Goal: Information Seeking & Learning: Check status

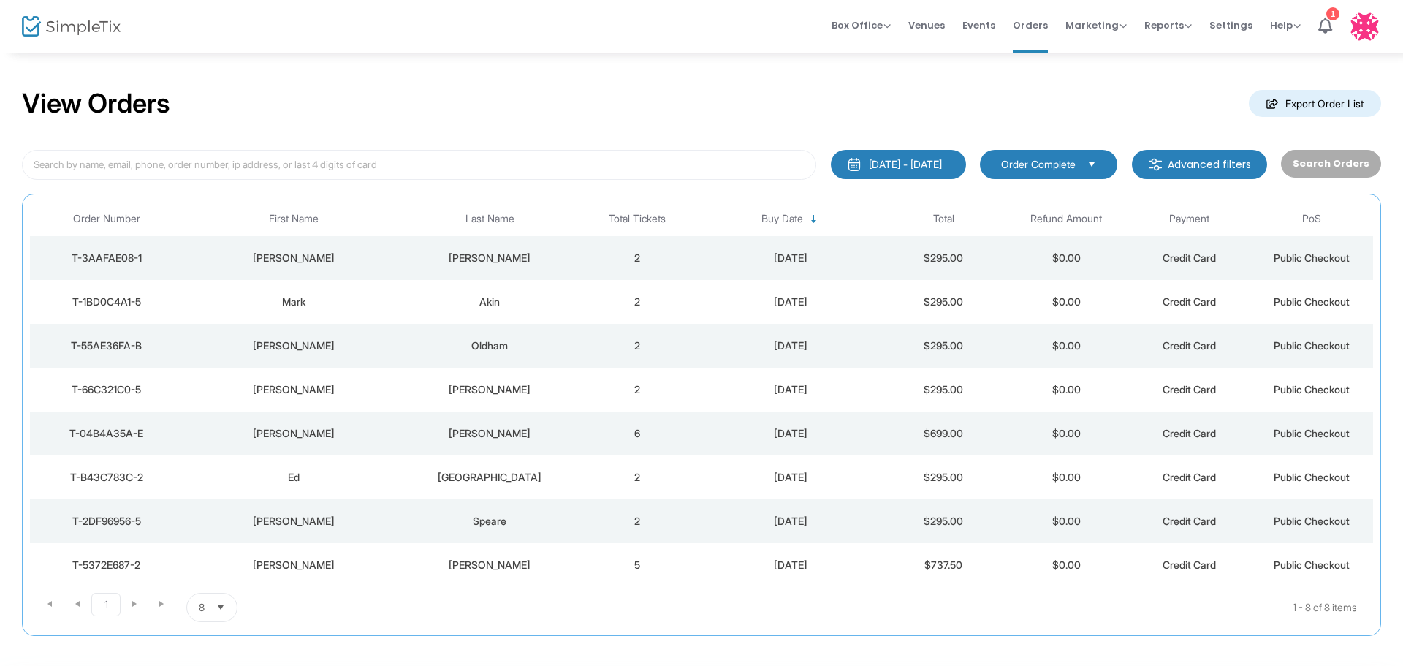
scroll to position [70, 0]
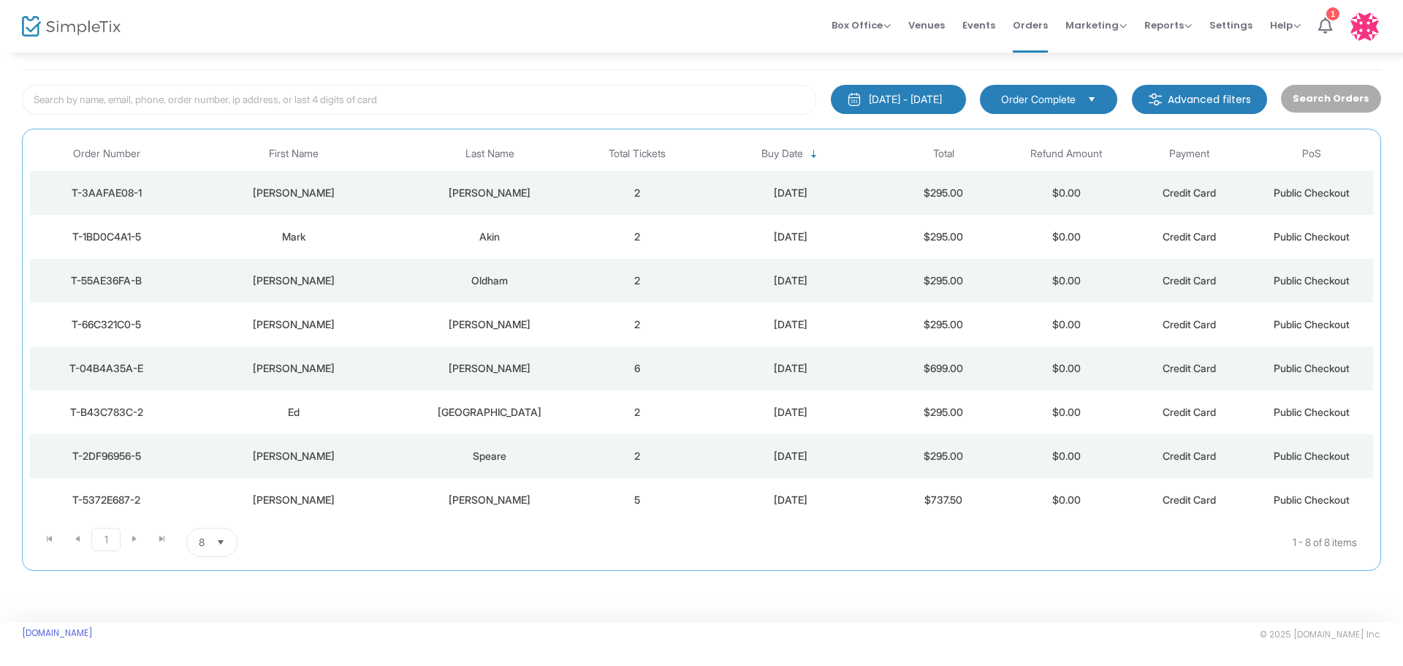
click at [222, 496] on div "[PERSON_NAME]" at bounding box center [293, 499] width 213 height 15
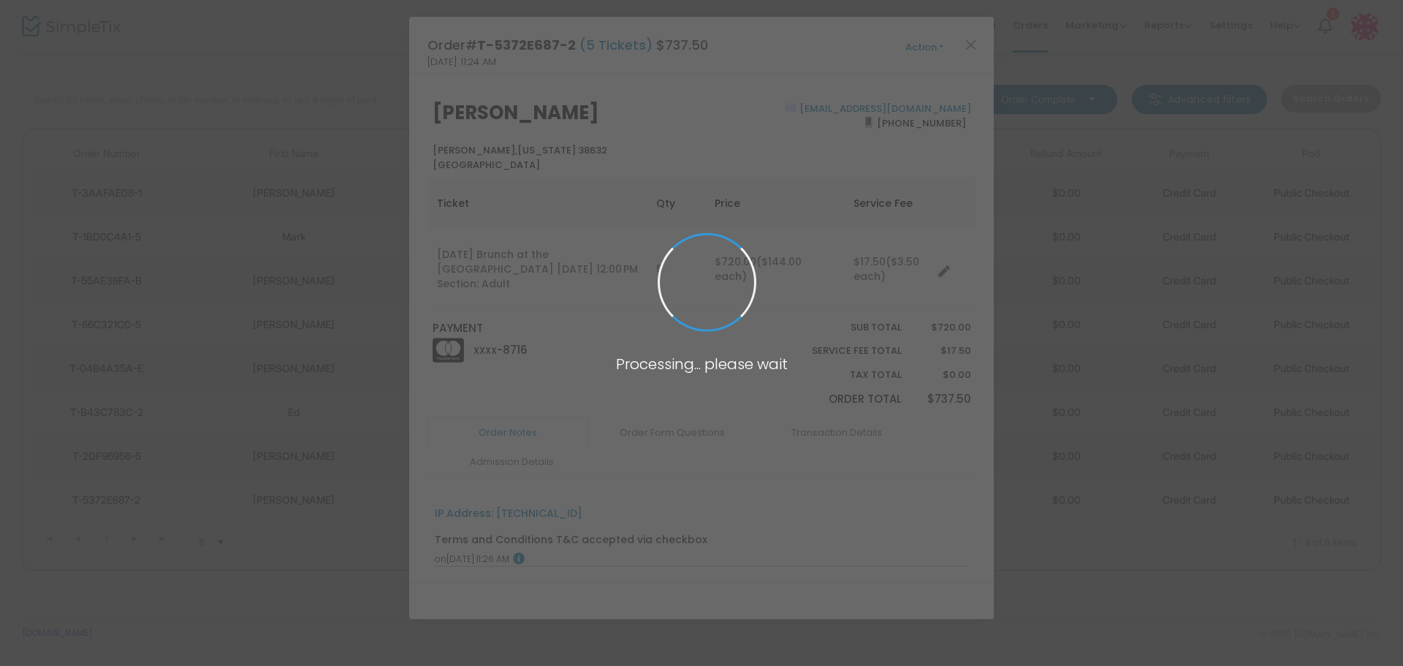
scroll to position [65, 0]
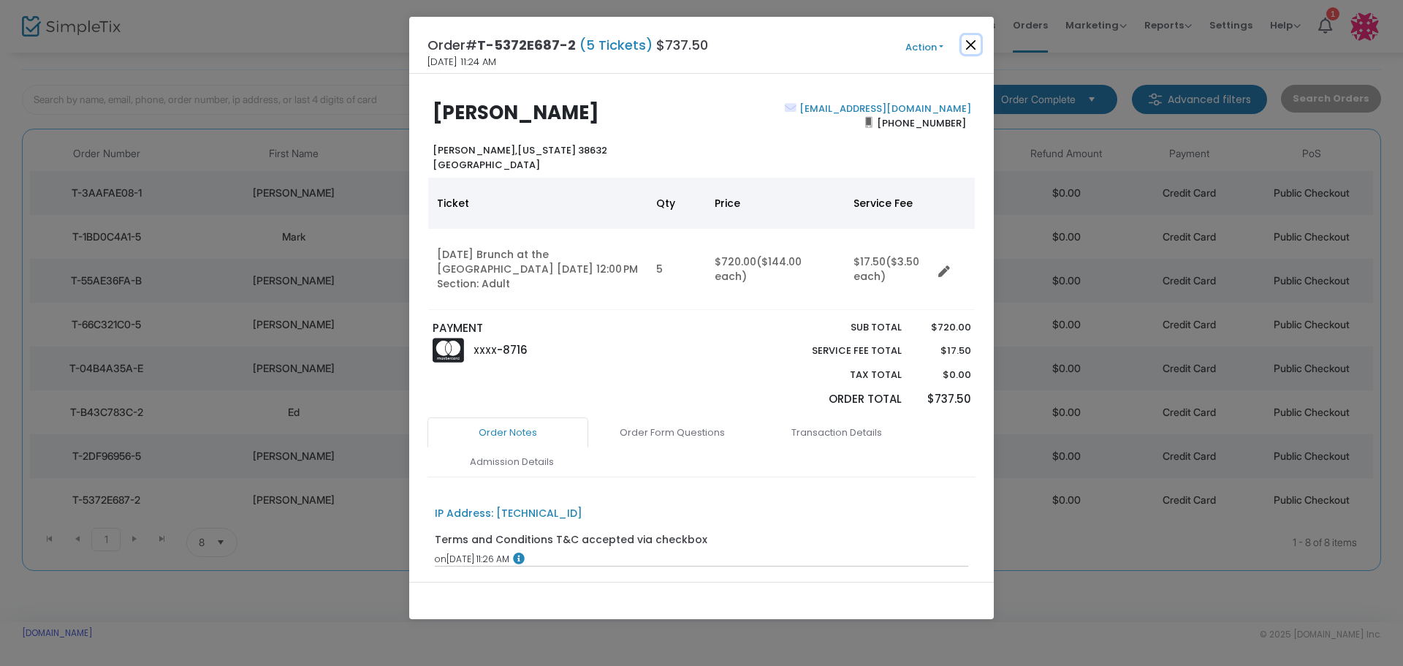
click at [971, 44] on button "Close" at bounding box center [970, 44] width 19 height 19
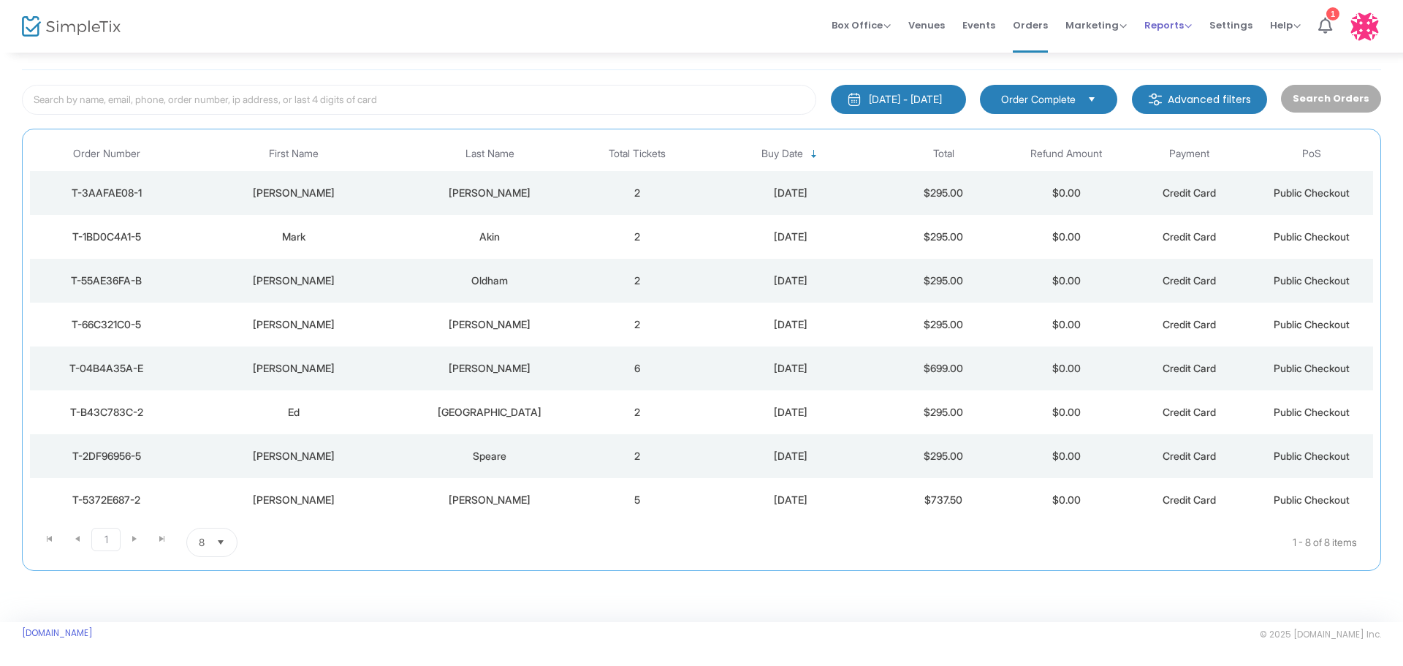
click at [1159, 29] on span "Reports" at bounding box center [1167, 25] width 47 height 14
click at [1179, 71] on li "Sales Reports" at bounding box center [1191, 78] width 95 height 28
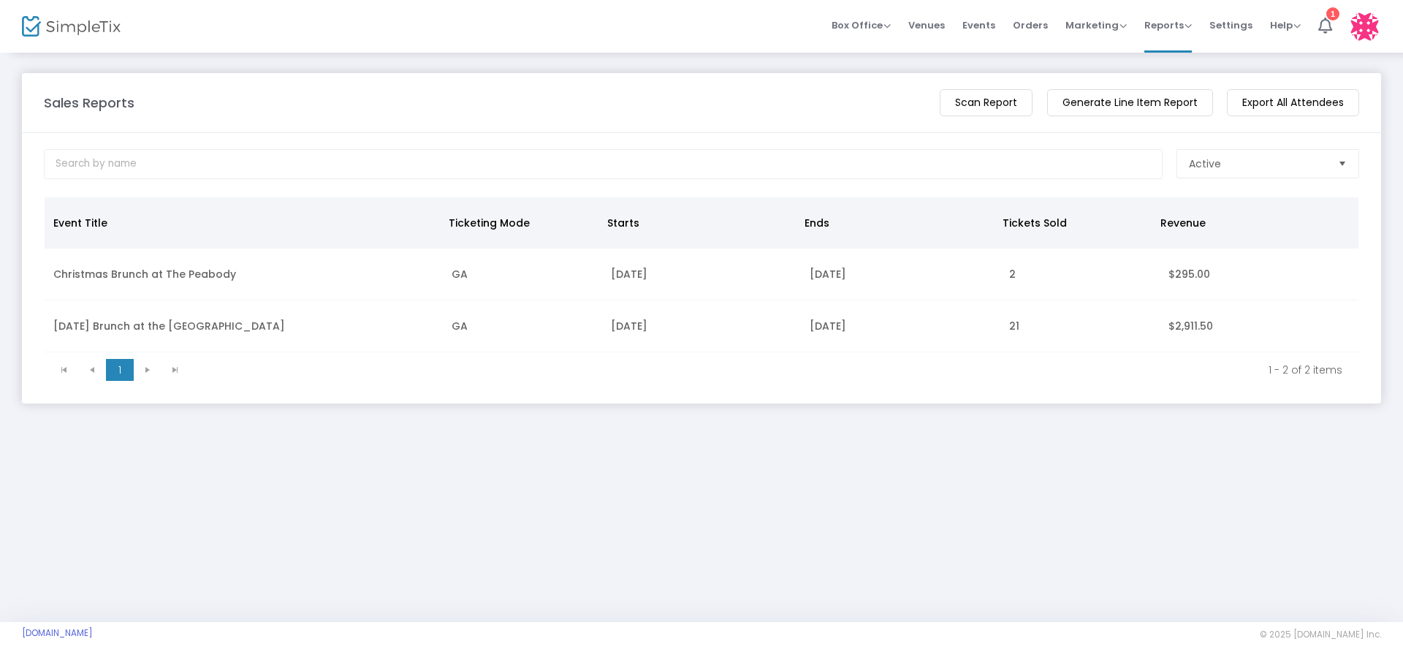
click at [525, 325] on td "GA" at bounding box center [522, 326] width 159 height 52
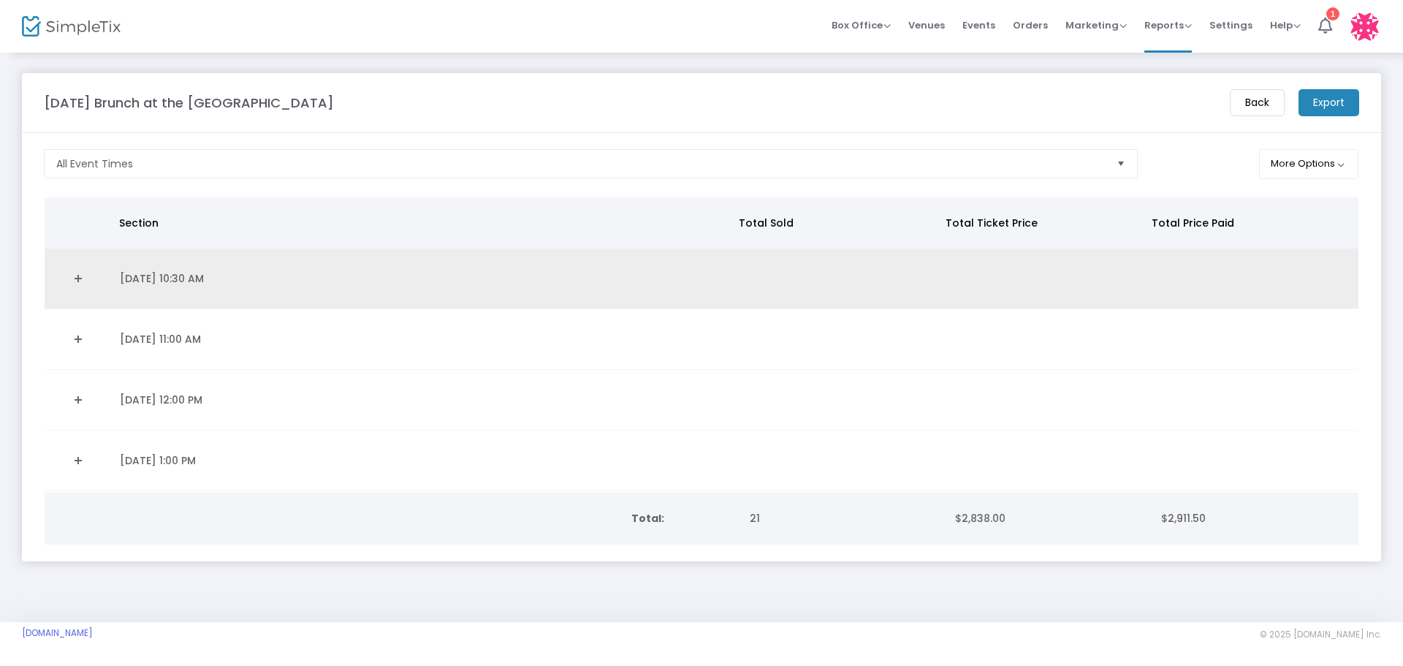
click at [530, 300] on td "[DATE] 10:30 AM" at bounding box center [422, 278] width 623 height 61
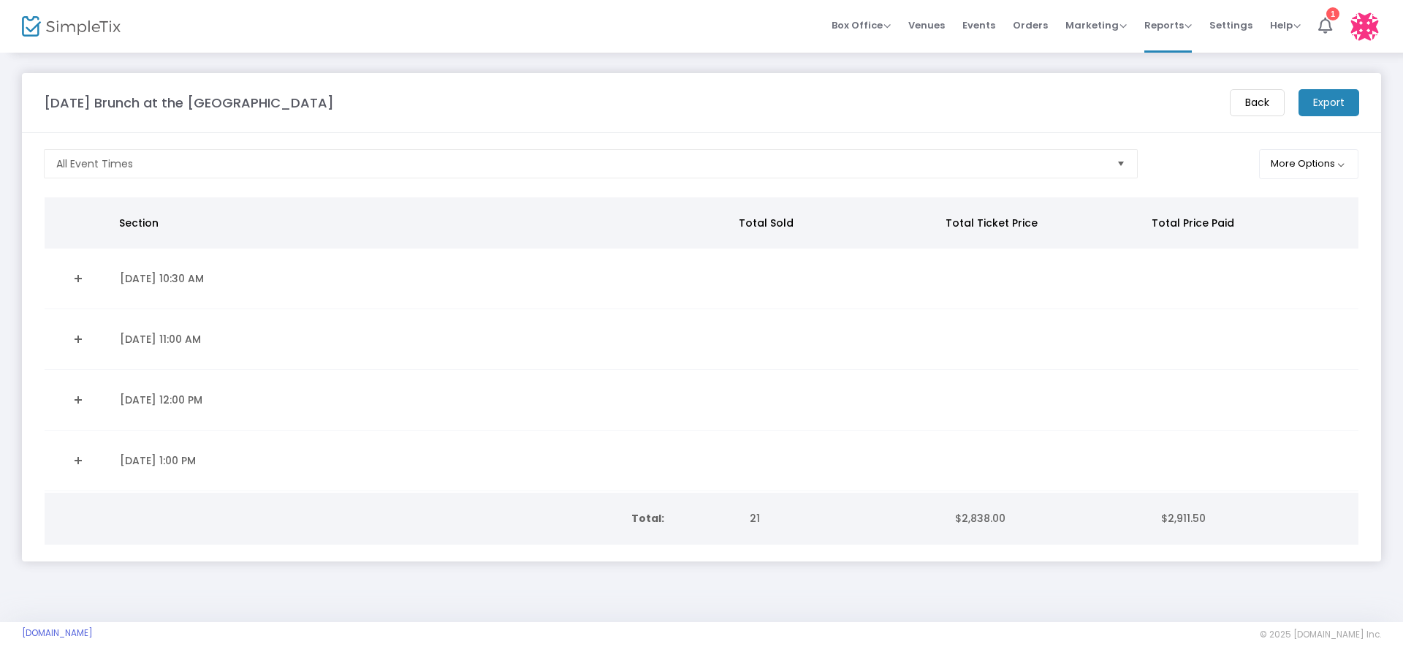
click at [75, 460] on link "Expand Details" at bounding box center [77, 460] width 49 height 23
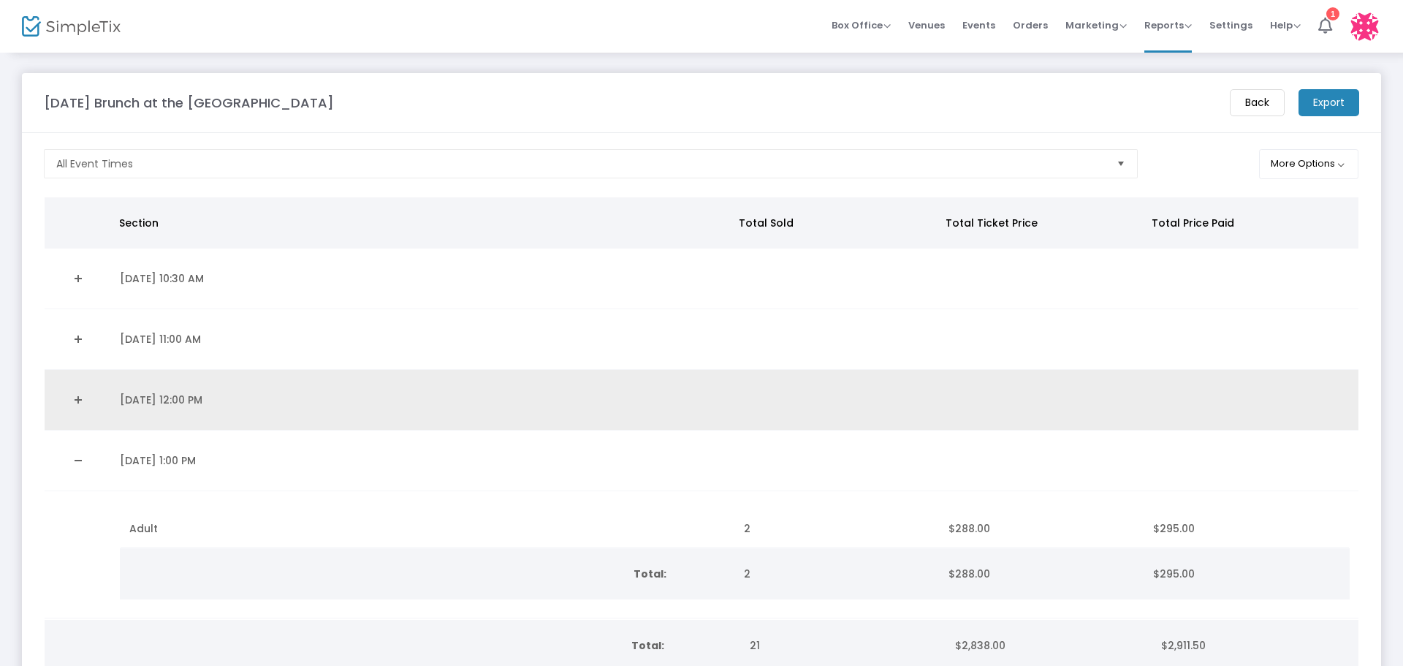
click at [79, 407] on link "Expand Details" at bounding box center [77, 399] width 49 height 23
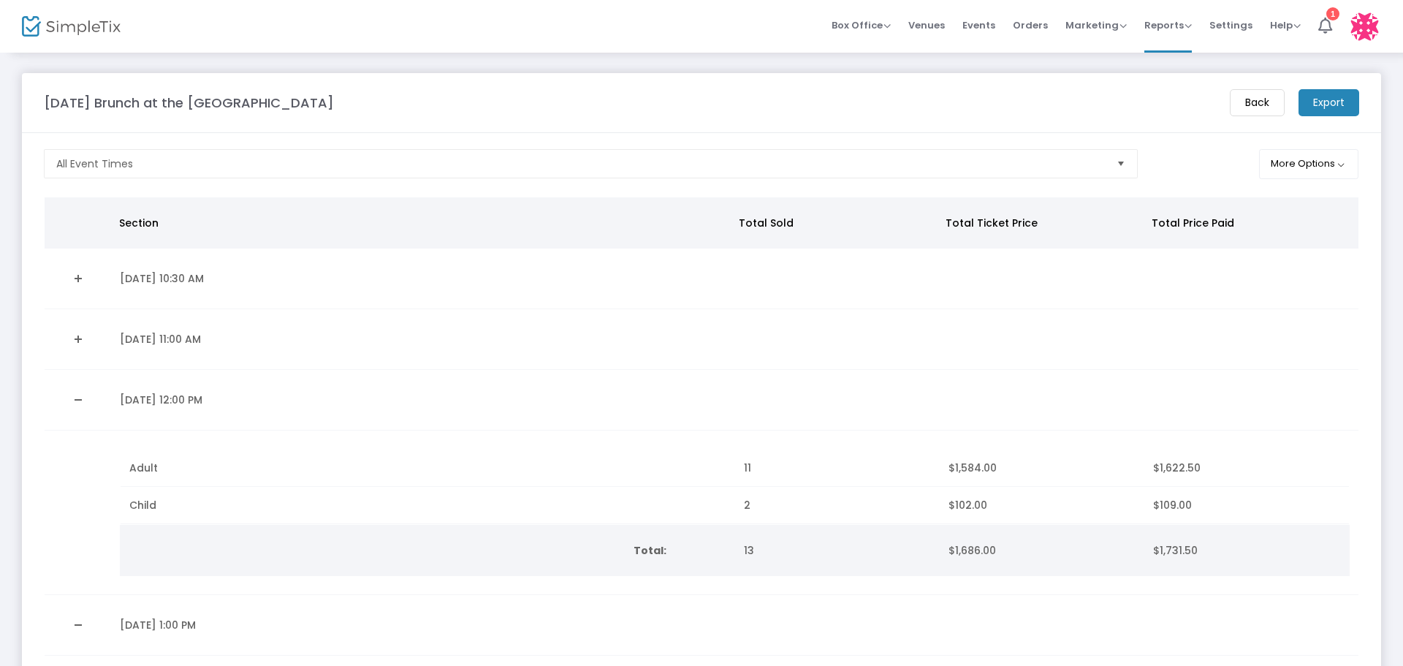
click at [75, 341] on link "Expand Details" at bounding box center [77, 338] width 49 height 23
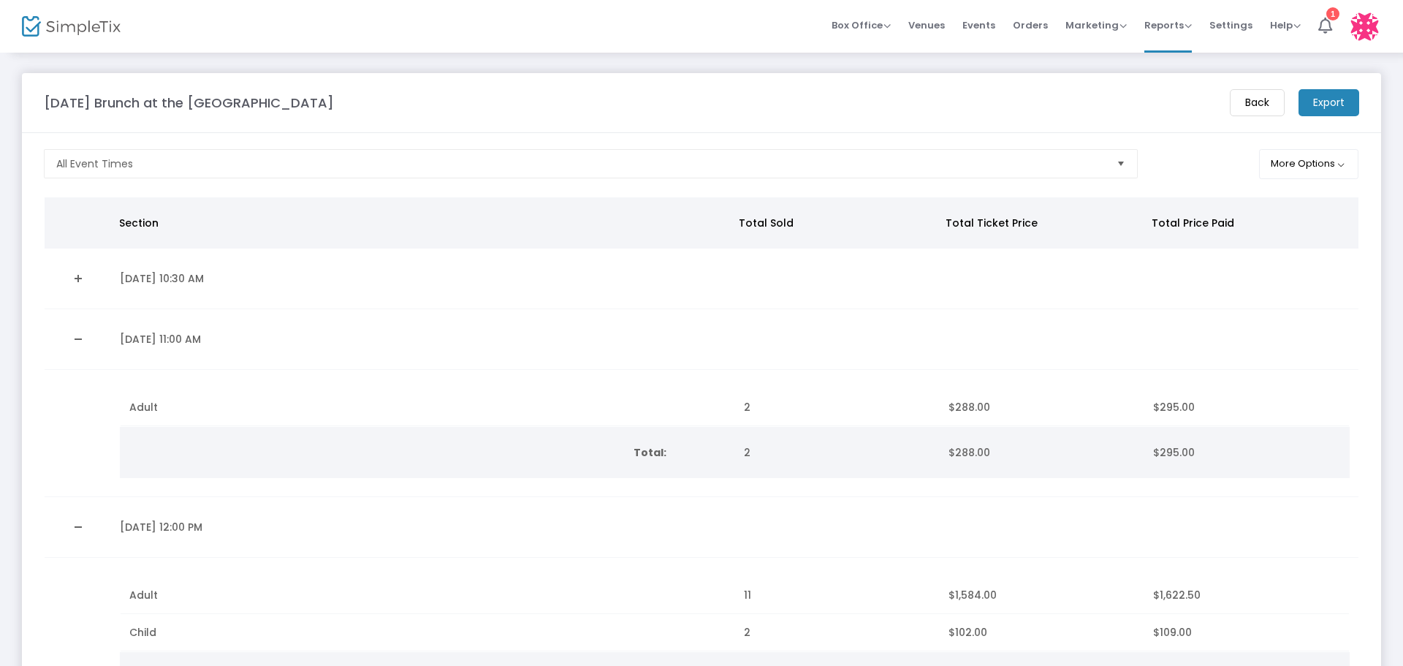
click at [82, 274] on link "Expand Details" at bounding box center [77, 278] width 49 height 23
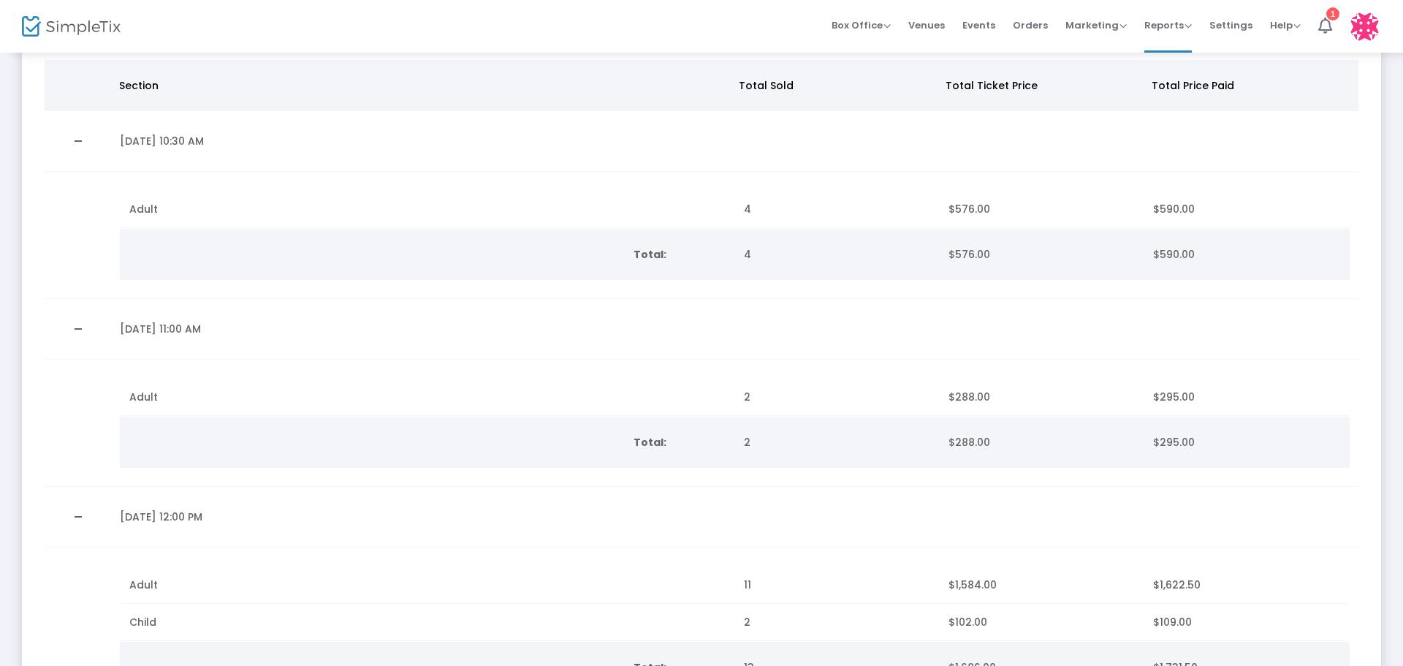
scroll to position [1, 0]
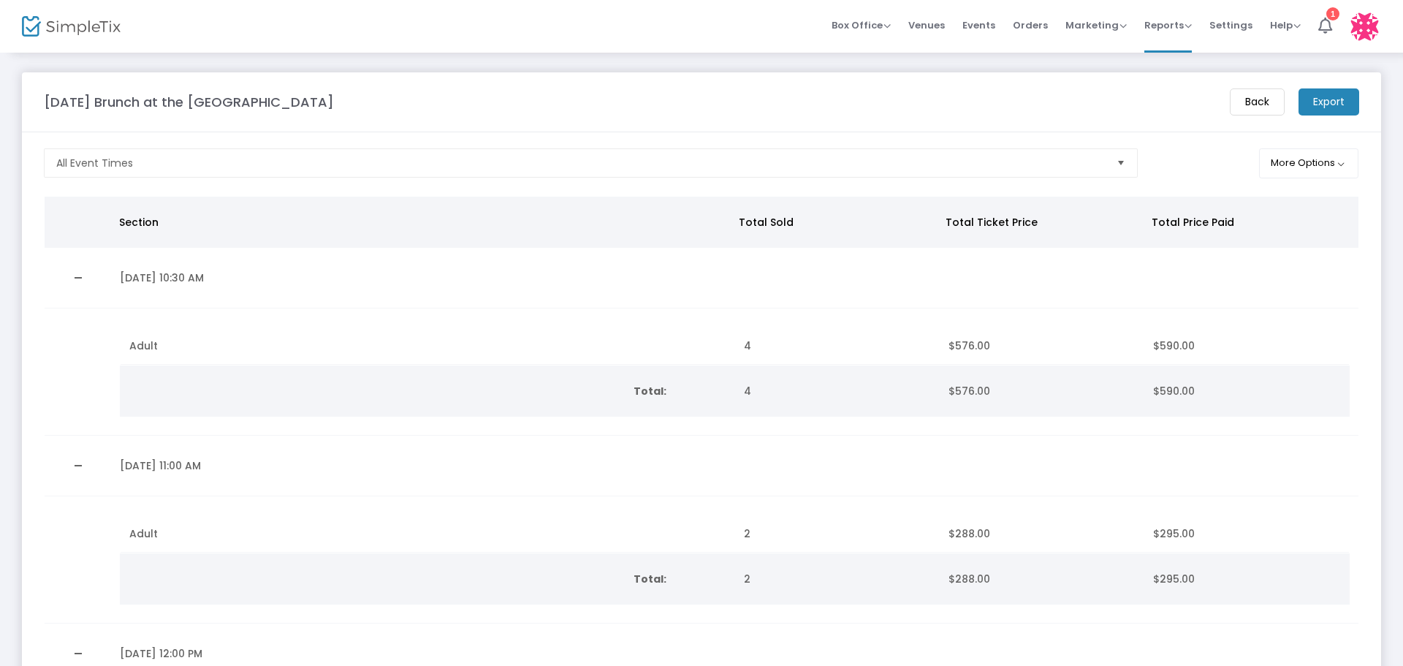
click at [1260, 99] on m-button "Back" at bounding box center [1257, 101] width 55 height 27
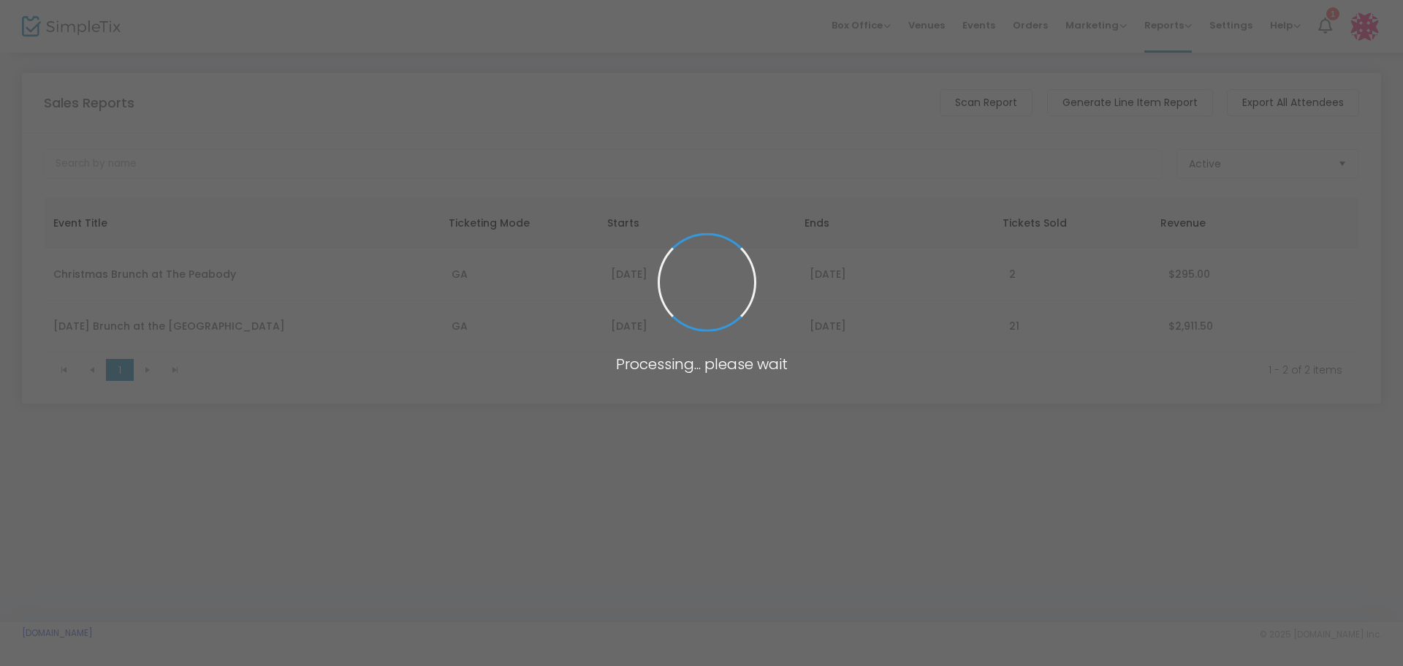
scroll to position [0, 0]
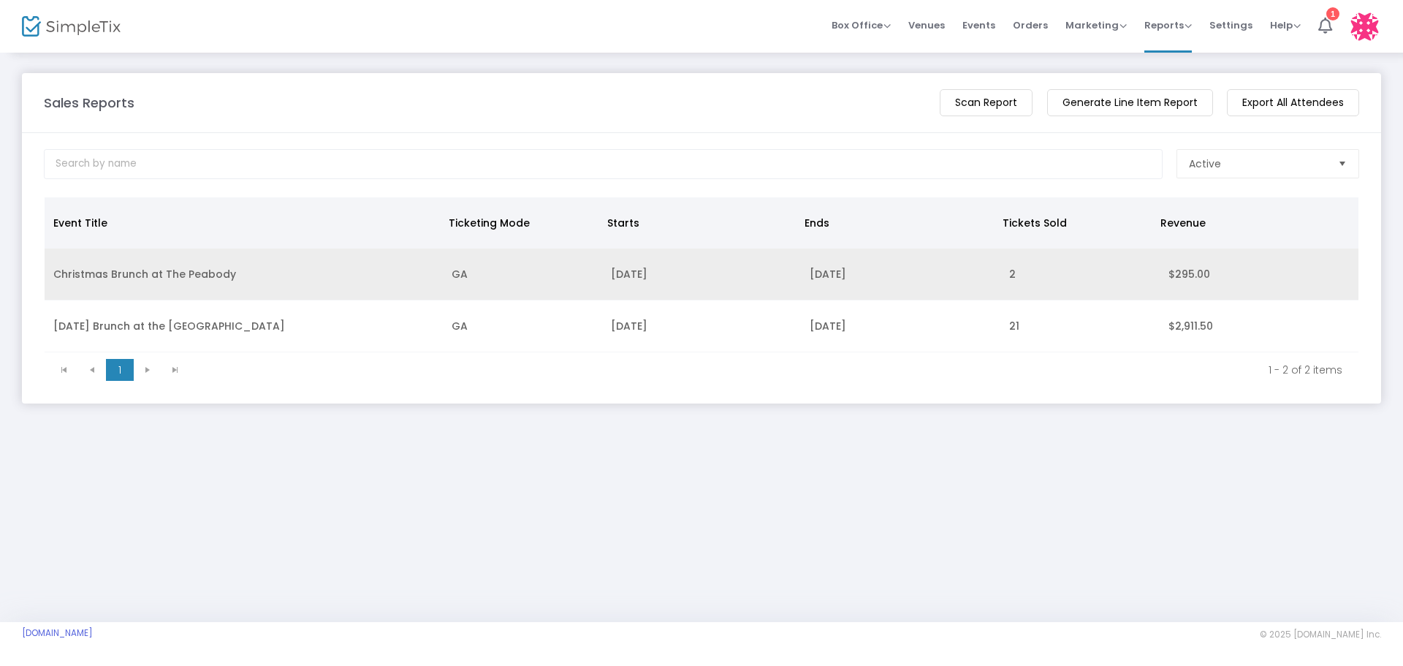
click at [164, 280] on td "Christmas Brunch at The Peabody" at bounding box center [244, 274] width 398 height 52
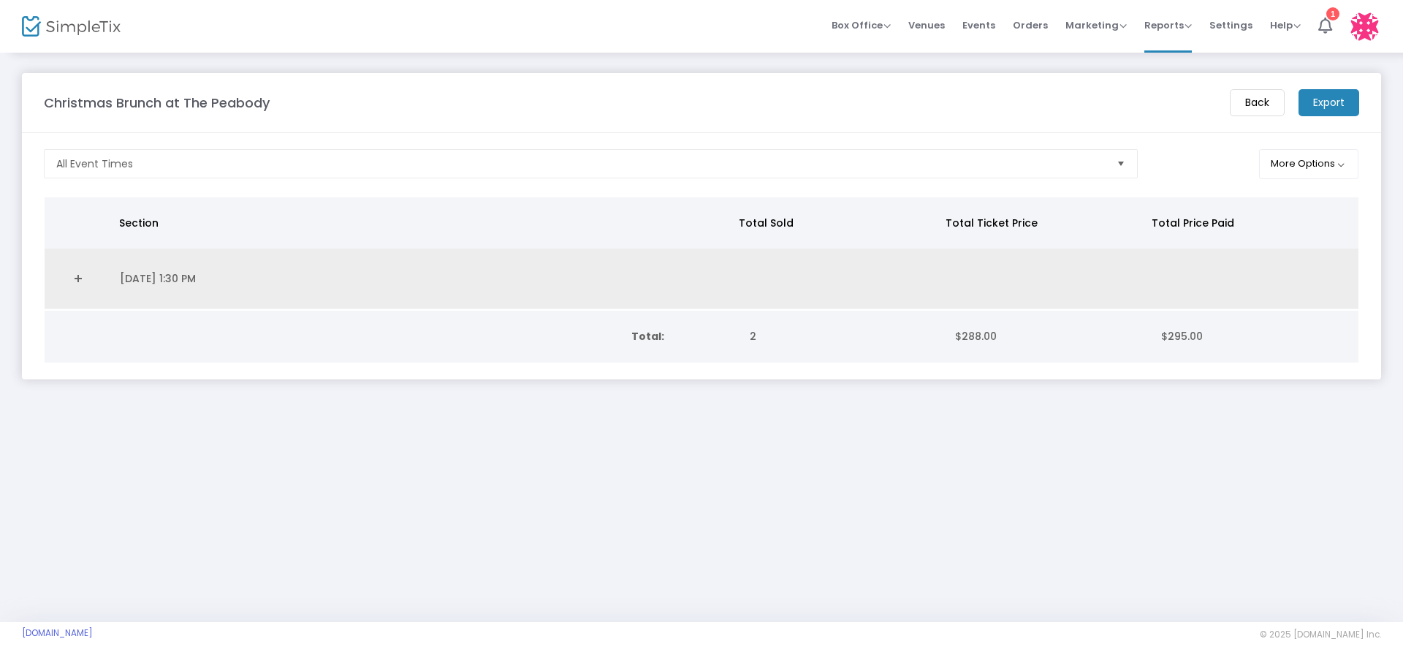
click at [276, 283] on td "[DATE] 1:30 PM" at bounding box center [422, 278] width 623 height 61
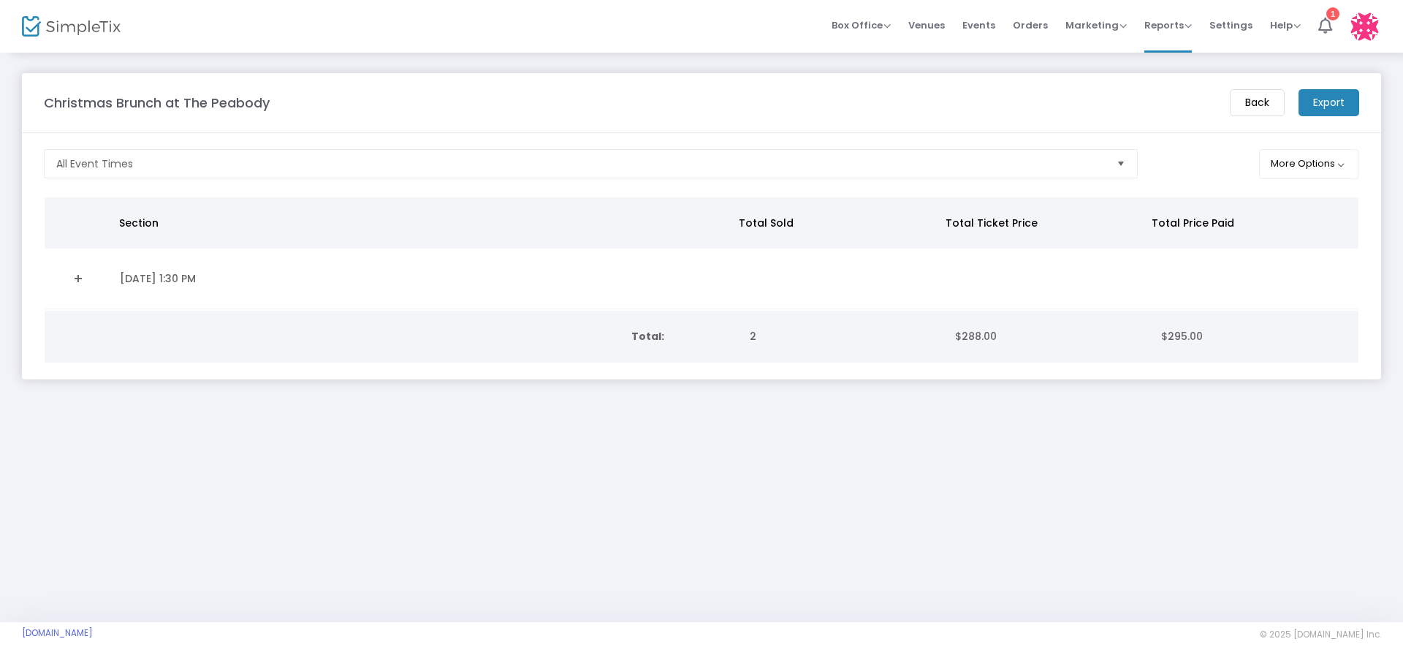
click at [77, 280] on link "Expand Details" at bounding box center [77, 278] width 49 height 23
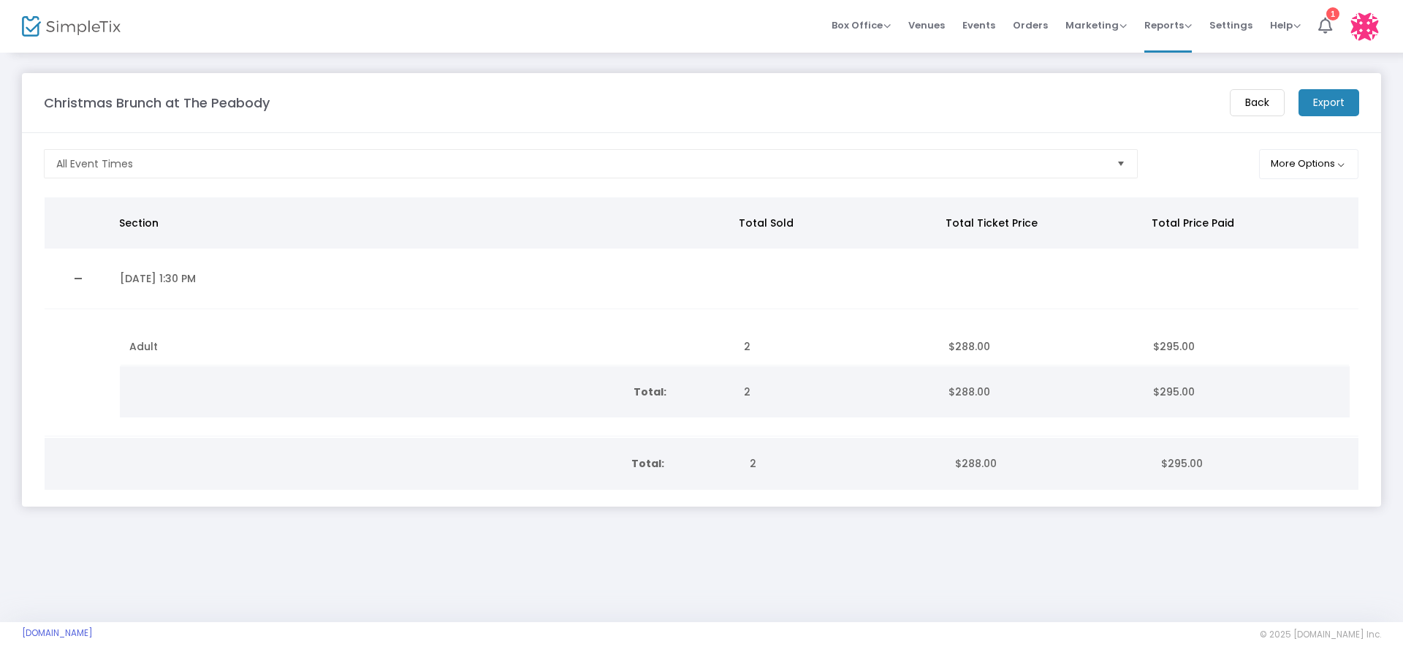
click at [392, 99] on div "Christmas Brunch at The Peabody" at bounding box center [630, 103] width 1186 height 20
click at [1036, 27] on span "Orders" at bounding box center [1030, 25] width 35 height 37
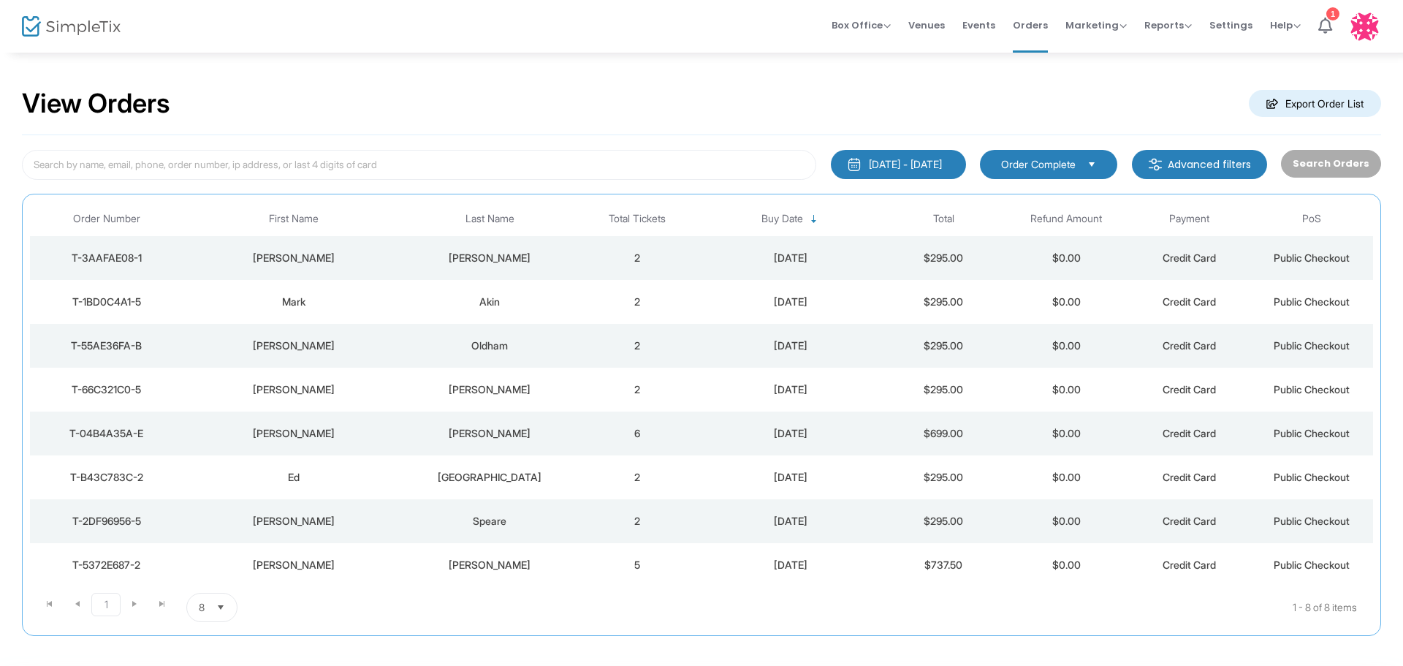
click at [568, 258] on div "[PERSON_NAME]" at bounding box center [490, 258] width 164 height 15
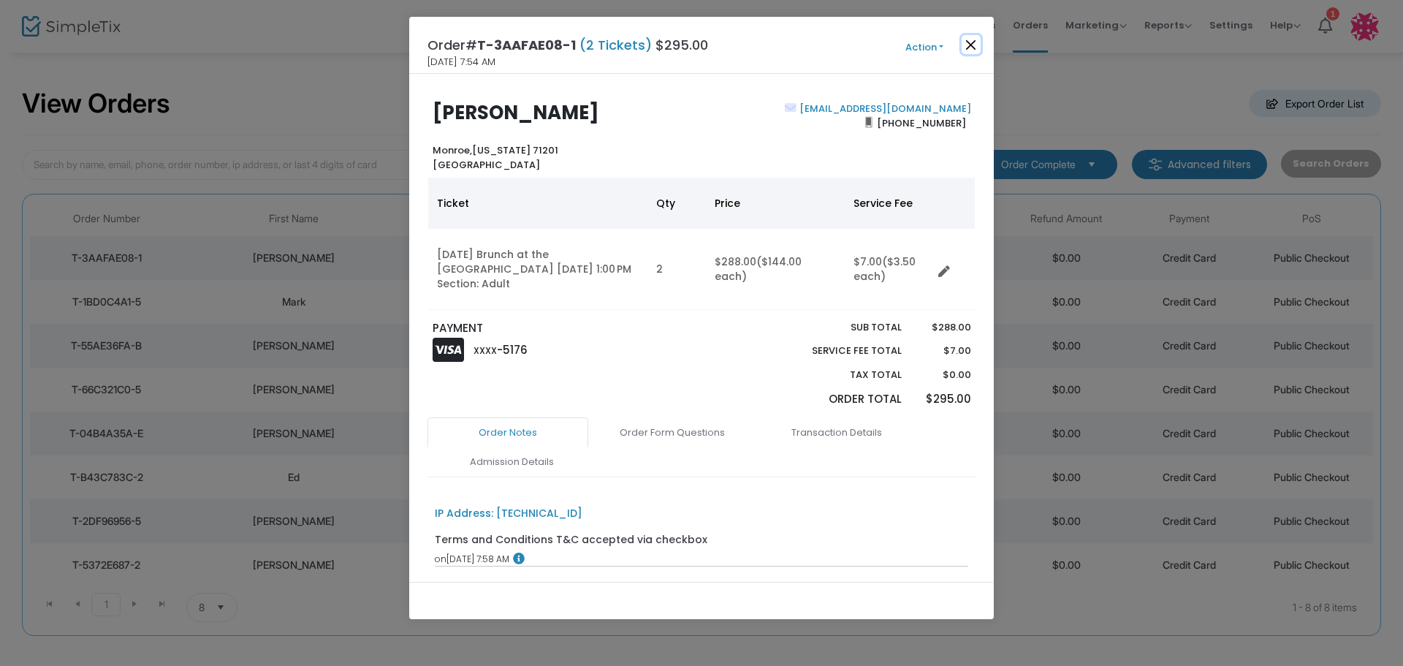
drag, startPoint x: 969, startPoint y: 44, endPoint x: 920, endPoint y: 44, distance: 49.0
click at [971, 44] on button "Close" at bounding box center [970, 44] width 19 height 19
